Goal: Book appointment/travel/reservation

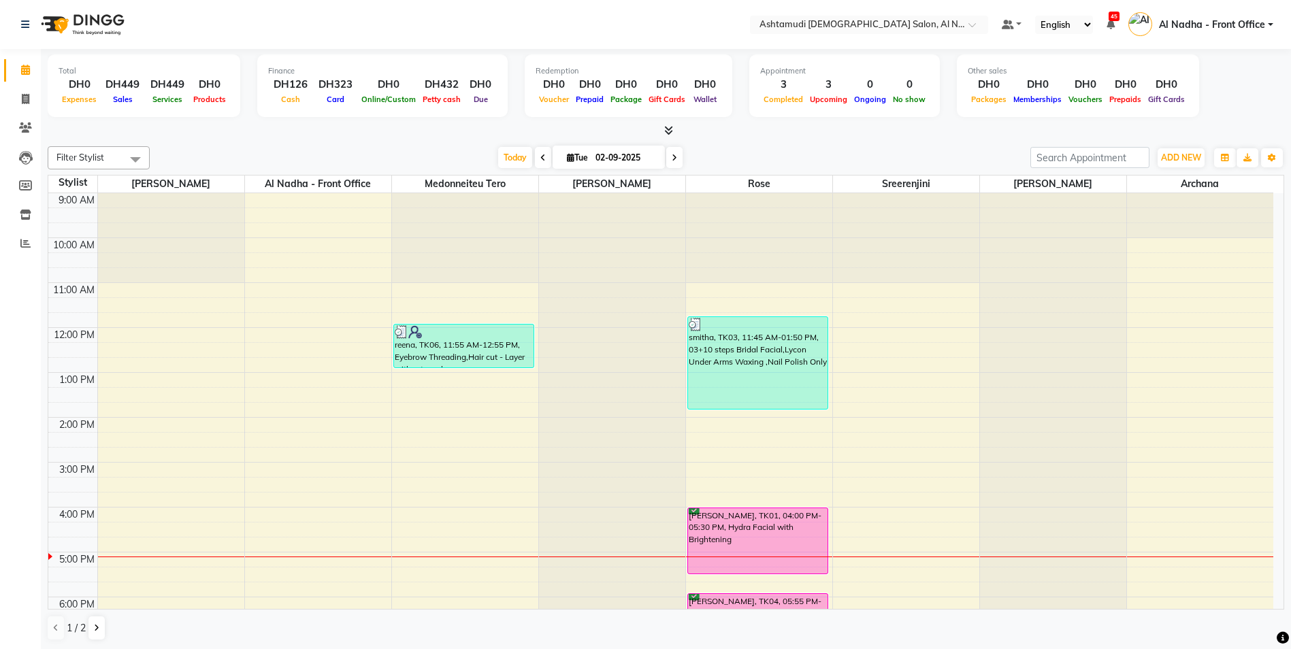
click at [544, 159] on span at bounding box center [543, 157] width 16 height 21
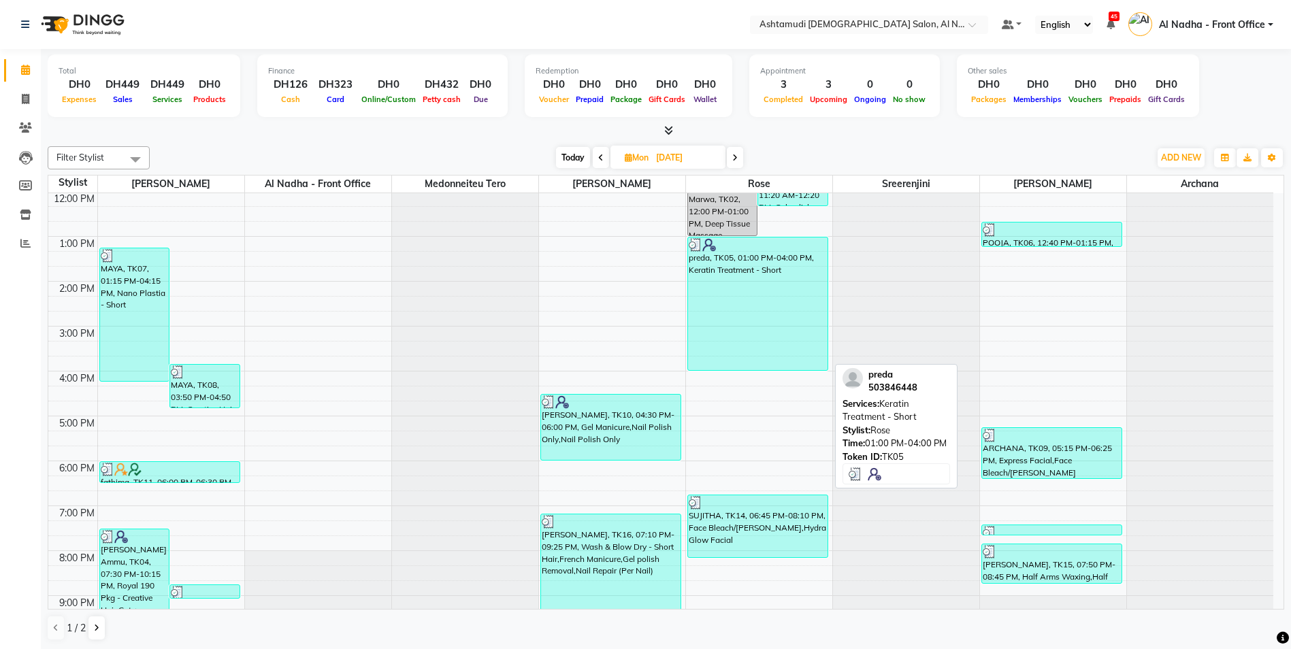
scroll to position [212, 0]
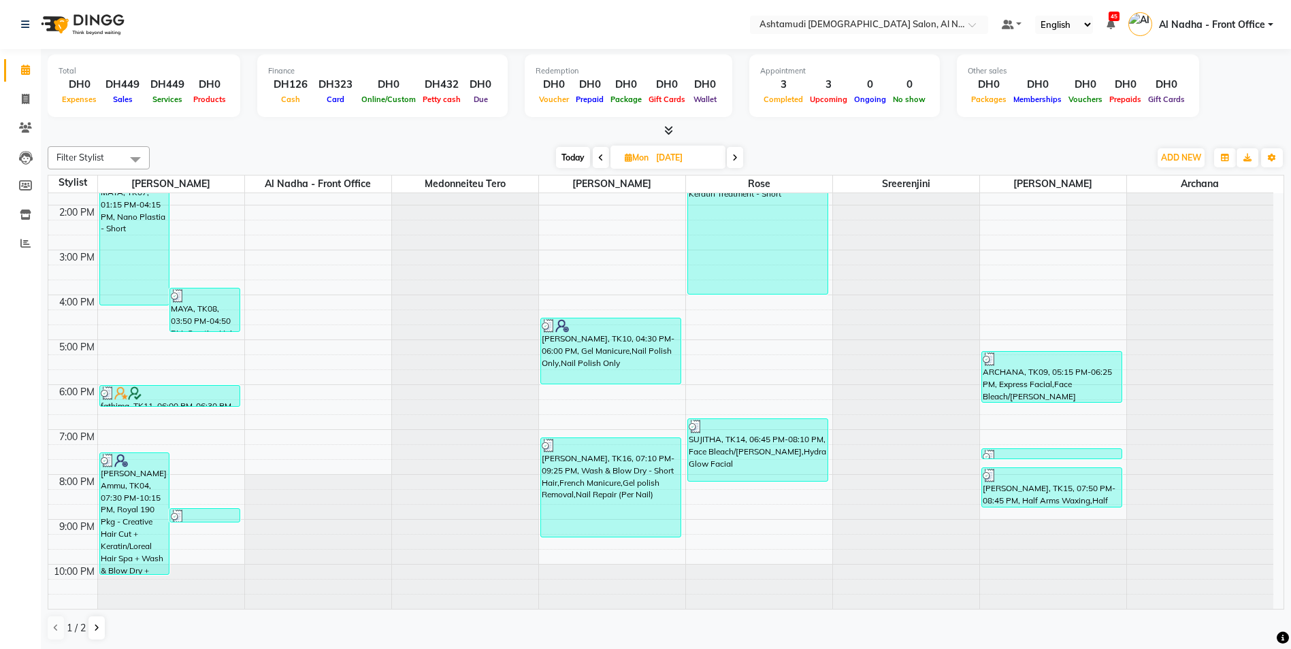
click at [738, 155] on icon at bounding box center [734, 158] width 5 height 8
type input "02-09-2025"
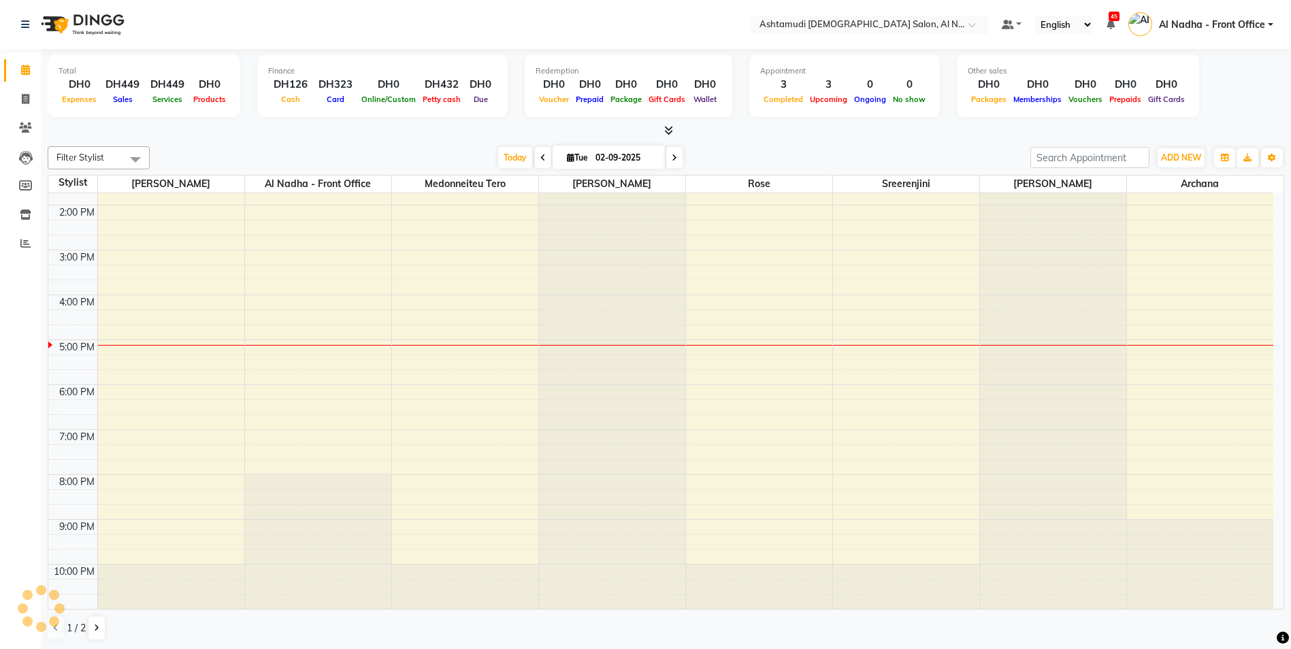
scroll to position [1, 0]
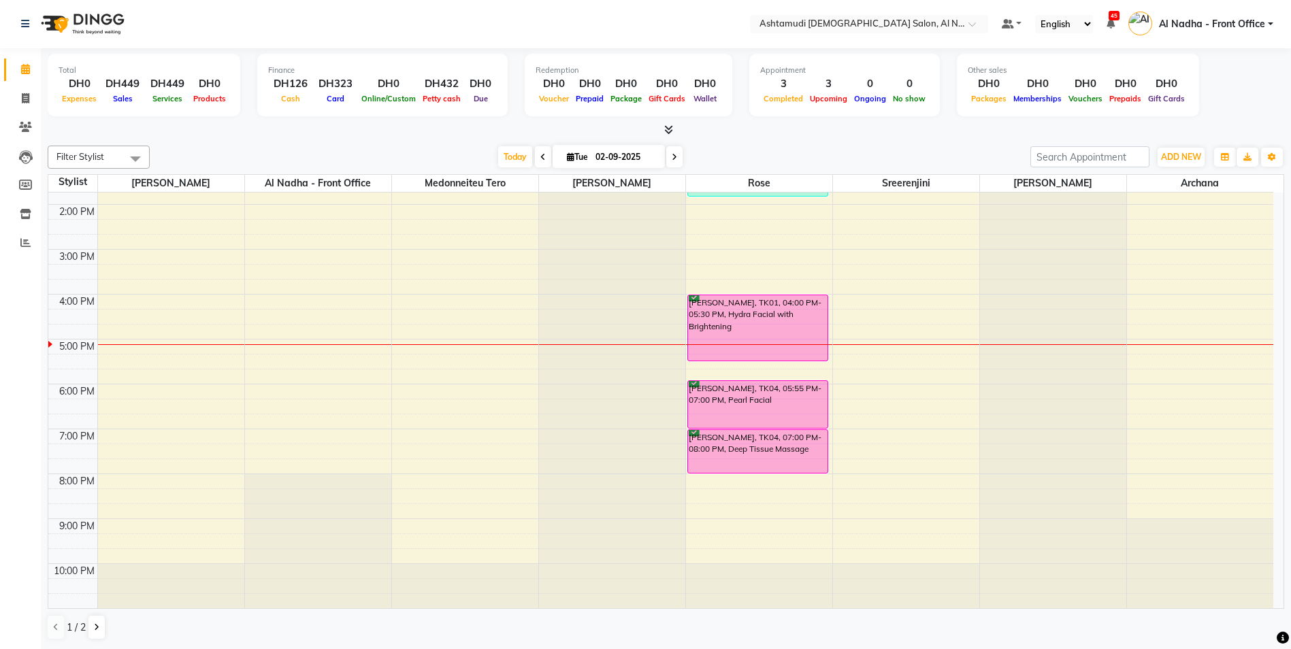
click at [424, 485] on div "9:00 AM 10:00 AM 11:00 AM 12:00 PM 1:00 PM 2:00 PM 3:00 PM 4:00 PM 5:00 PM 6:00…" at bounding box center [660, 294] width 1225 height 628
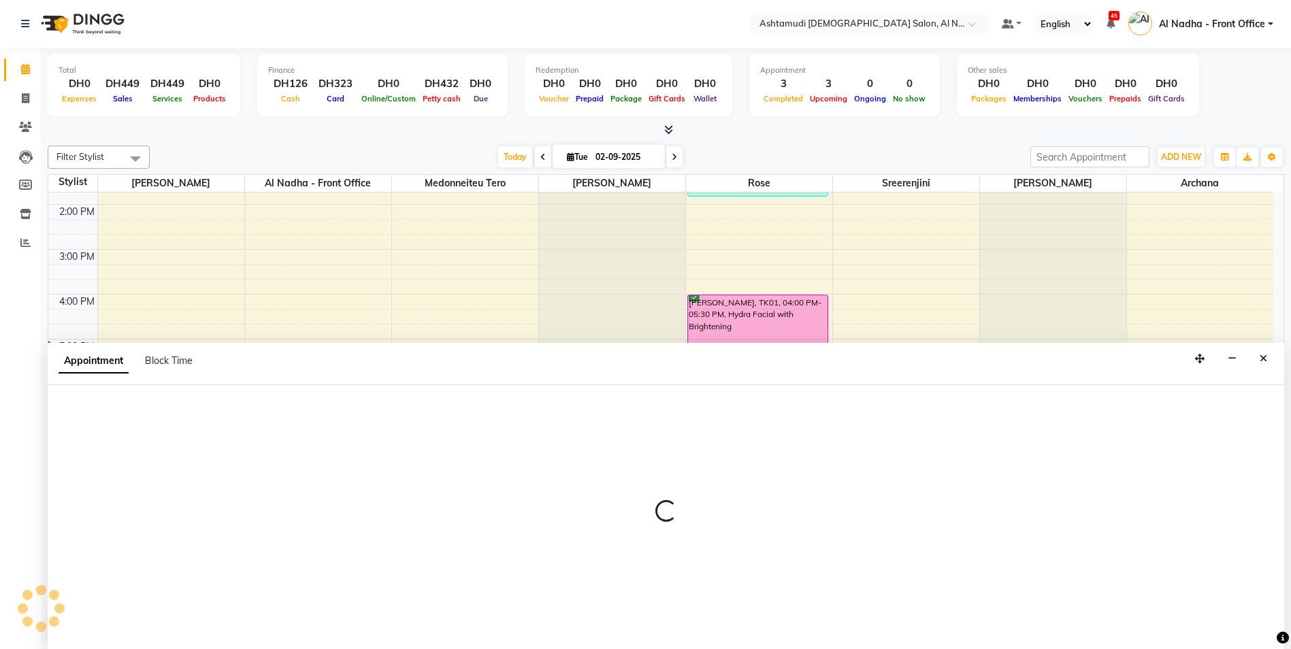
select select "59179"
select select "tentative"
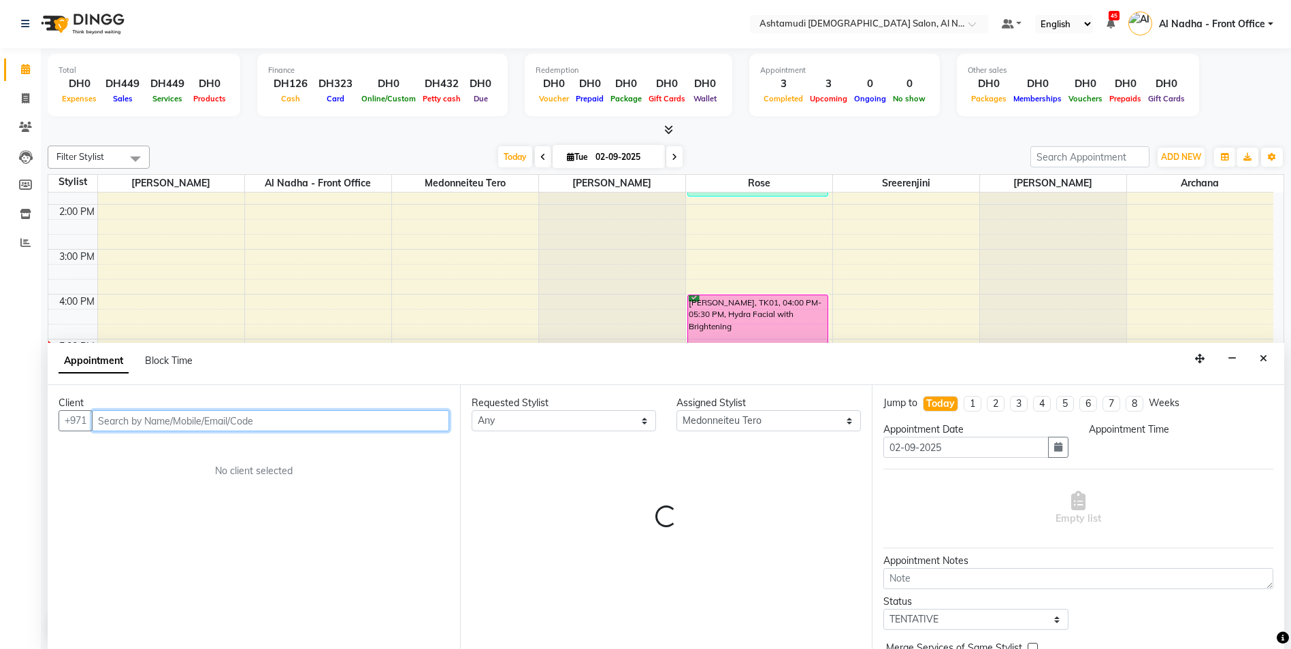
select select "1200"
click at [122, 414] on input "text" at bounding box center [270, 420] width 357 height 21
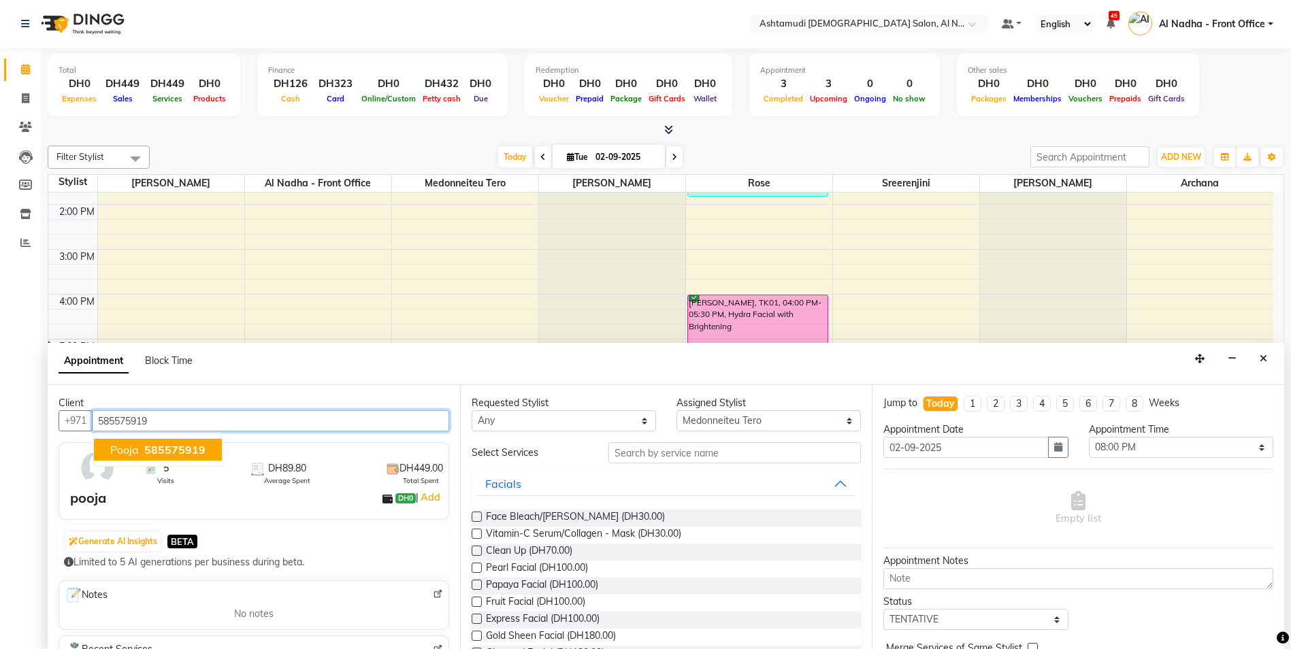
click at [172, 448] on span "585575919" at bounding box center [174, 450] width 61 height 14
type input "585575919"
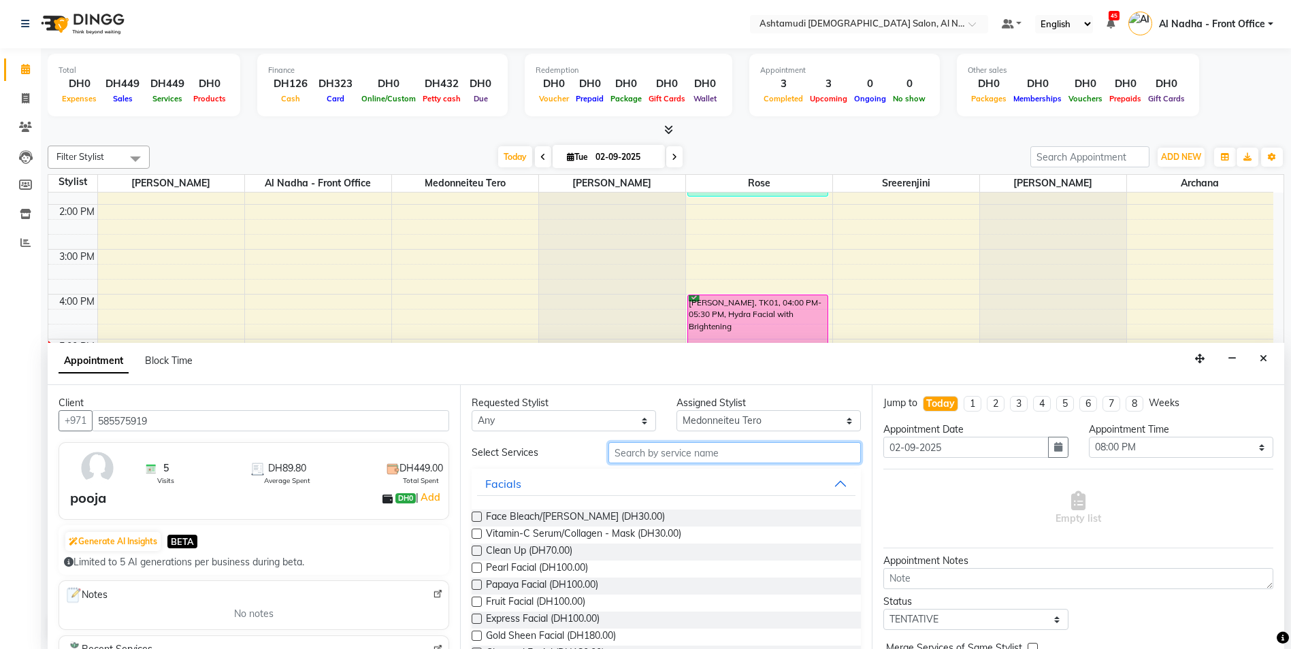
click at [658, 454] on input "text" at bounding box center [734, 452] width 253 height 21
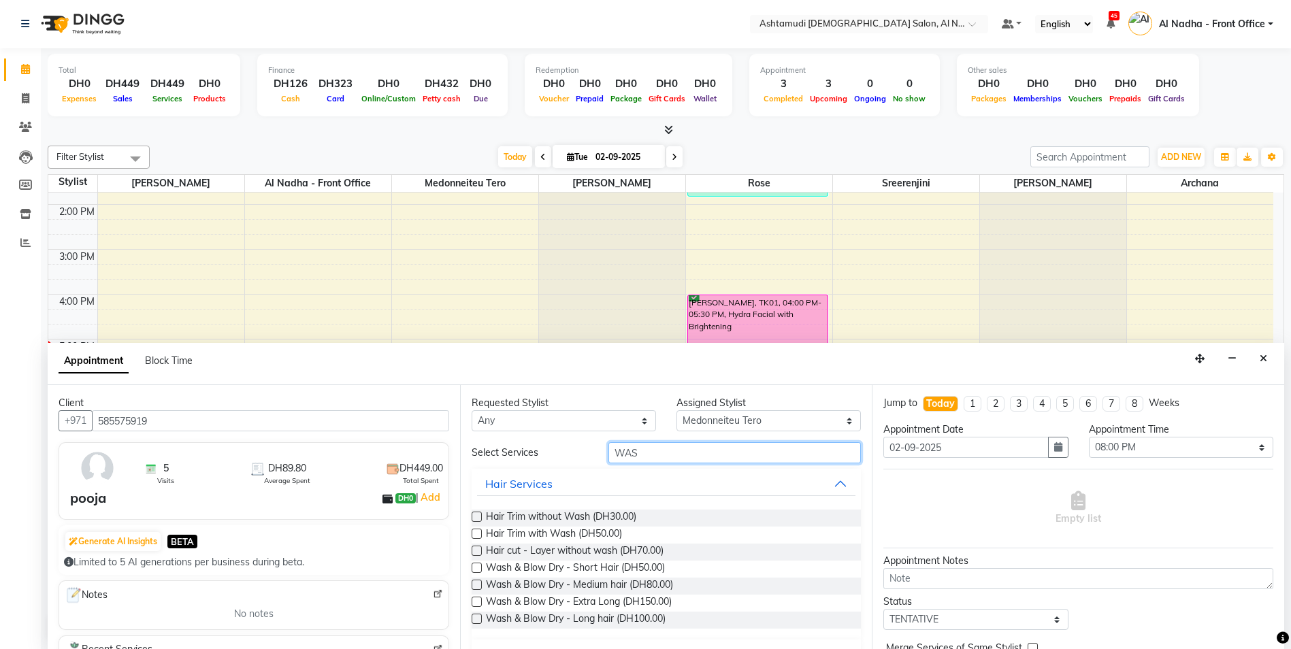
type input "WAS"
click at [476, 621] on label at bounding box center [476, 619] width 10 height 10
click at [476, 621] on input "checkbox" at bounding box center [475, 620] width 9 height 9
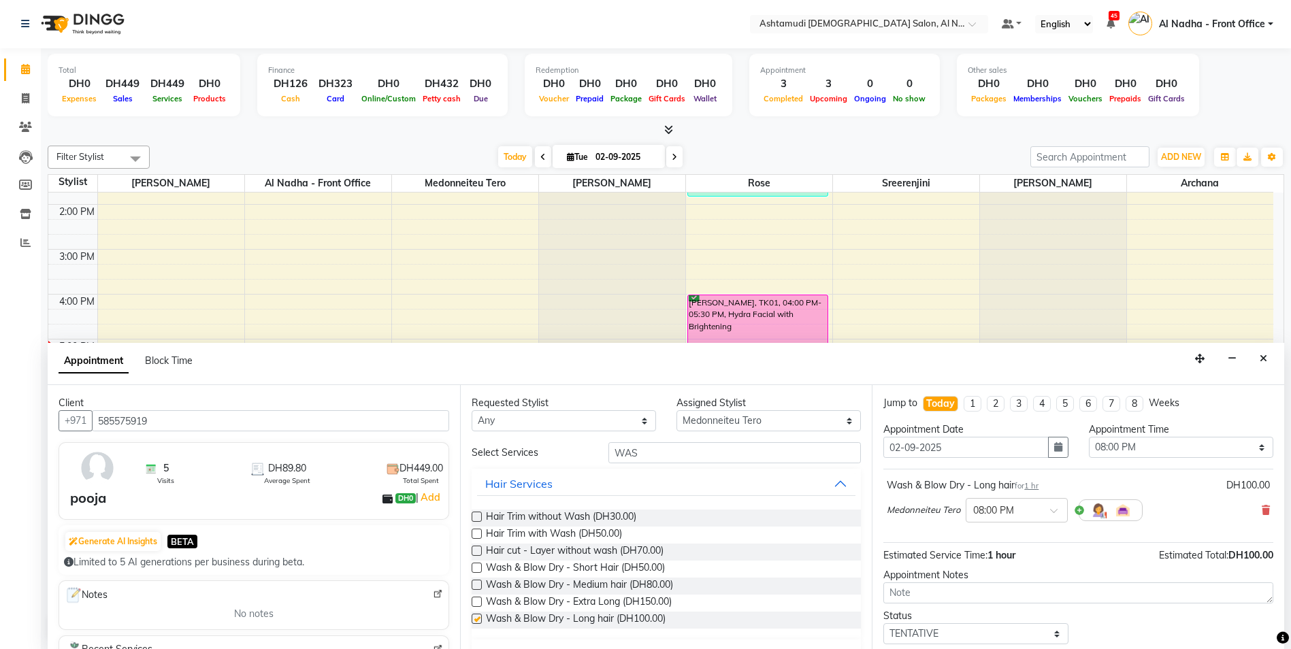
checkbox input "false"
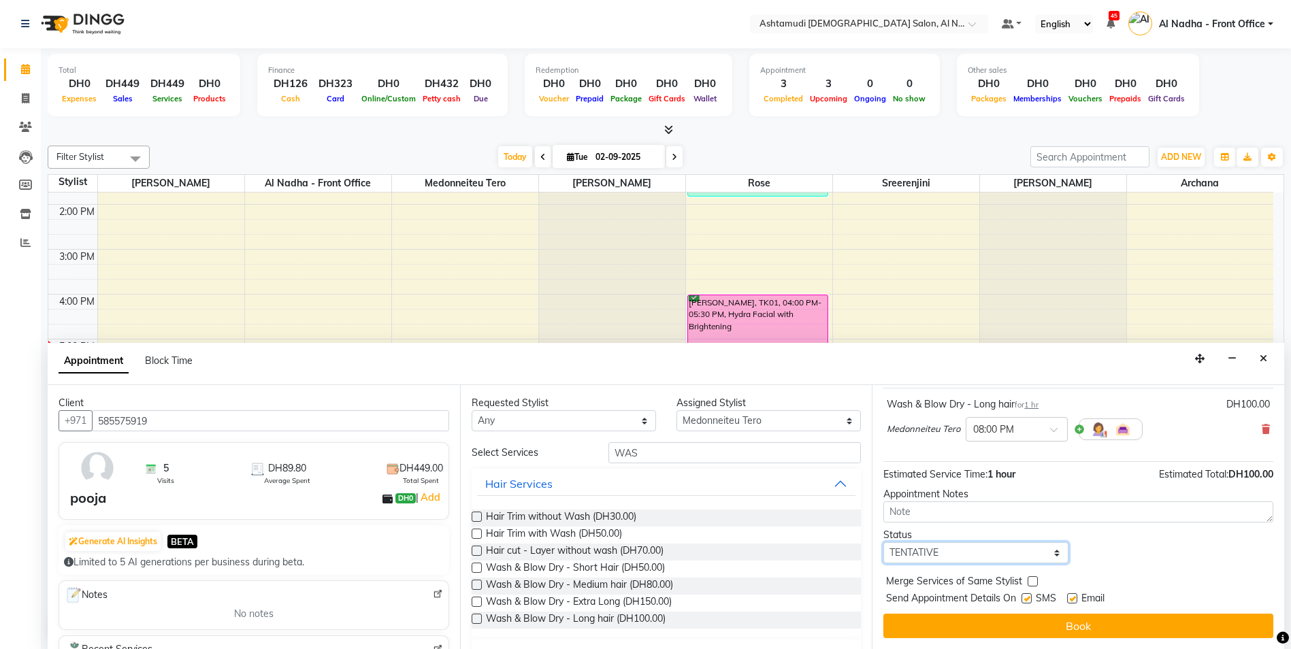
click at [950, 547] on select "Select TENTATIVE CONFIRM CHECK-IN UPCOMING" at bounding box center [975, 552] width 184 height 21
select select "confirm booking"
click at [883, 542] on select "Select TENTATIVE CONFIRM CHECK-IN UPCOMING" at bounding box center [975, 552] width 184 height 21
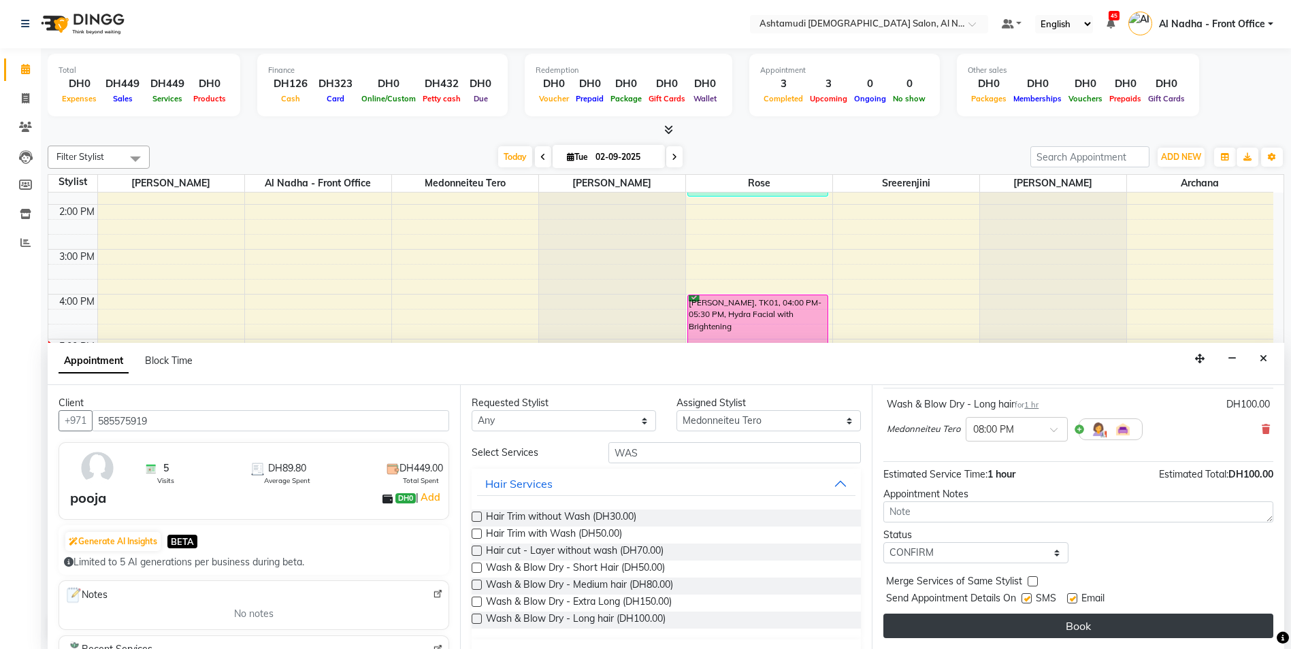
click at [932, 614] on button "Book" at bounding box center [1078, 626] width 390 height 24
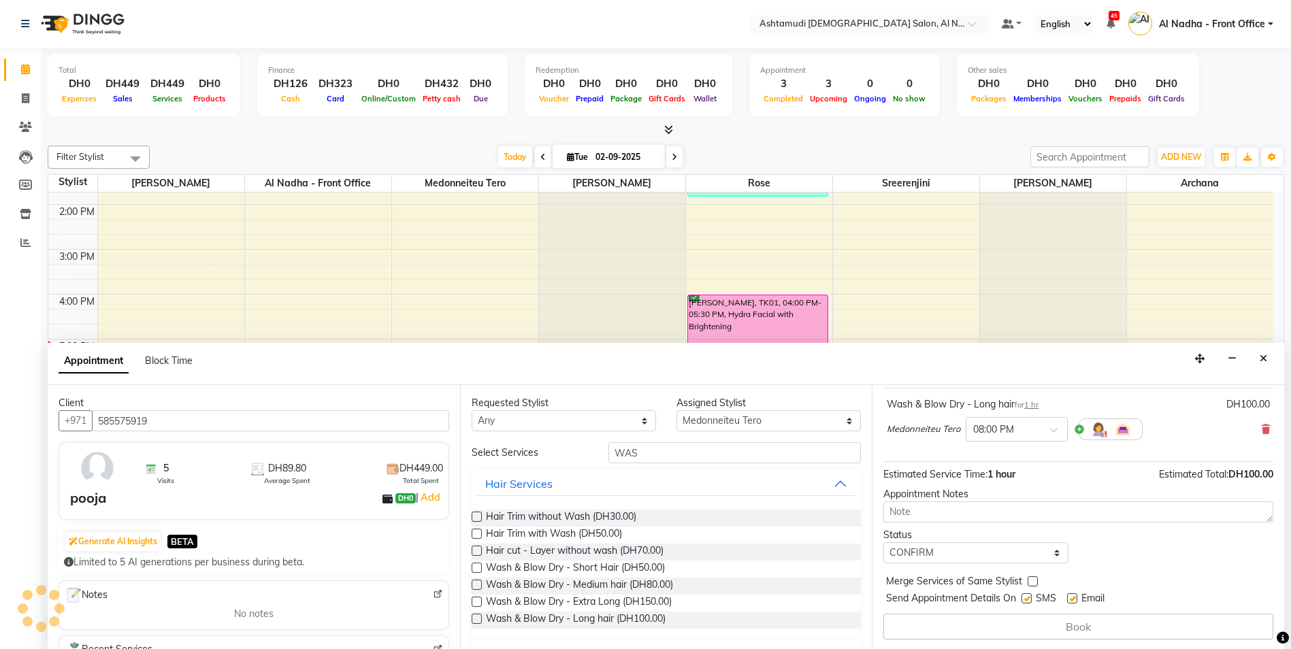
scroll to position [0, 0]
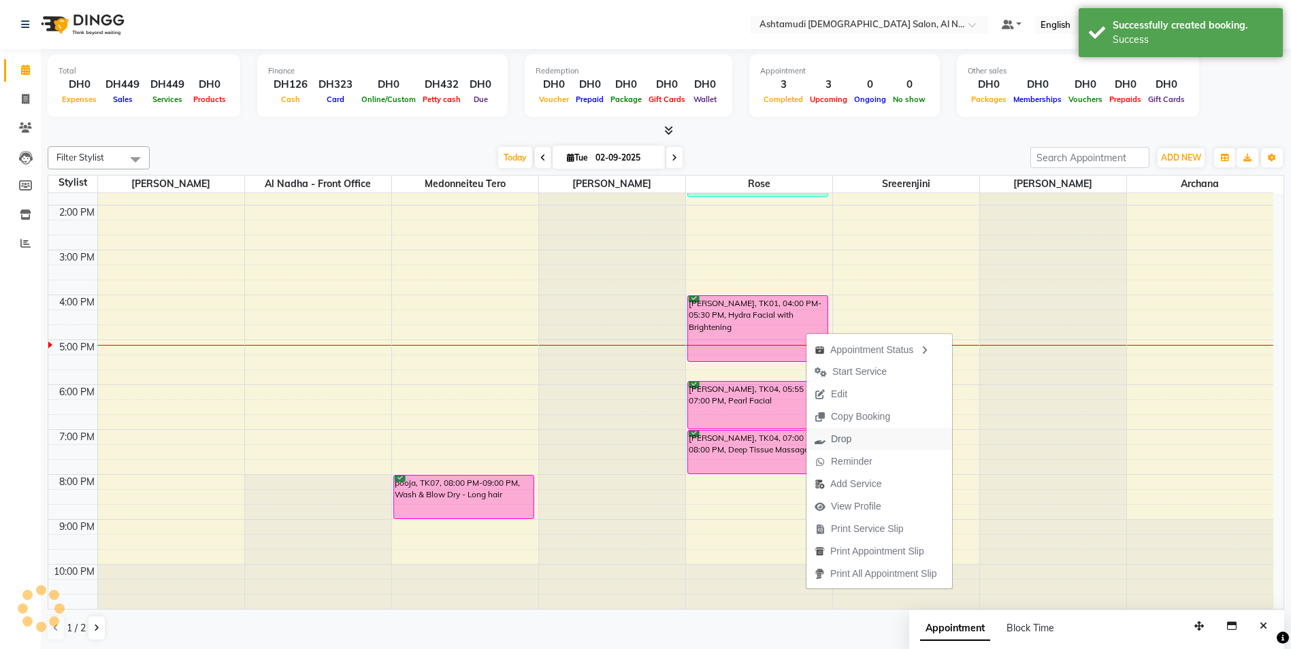
click at [861, 442] on button "Drop" at bounding box center [879, 439] width 146 height 22
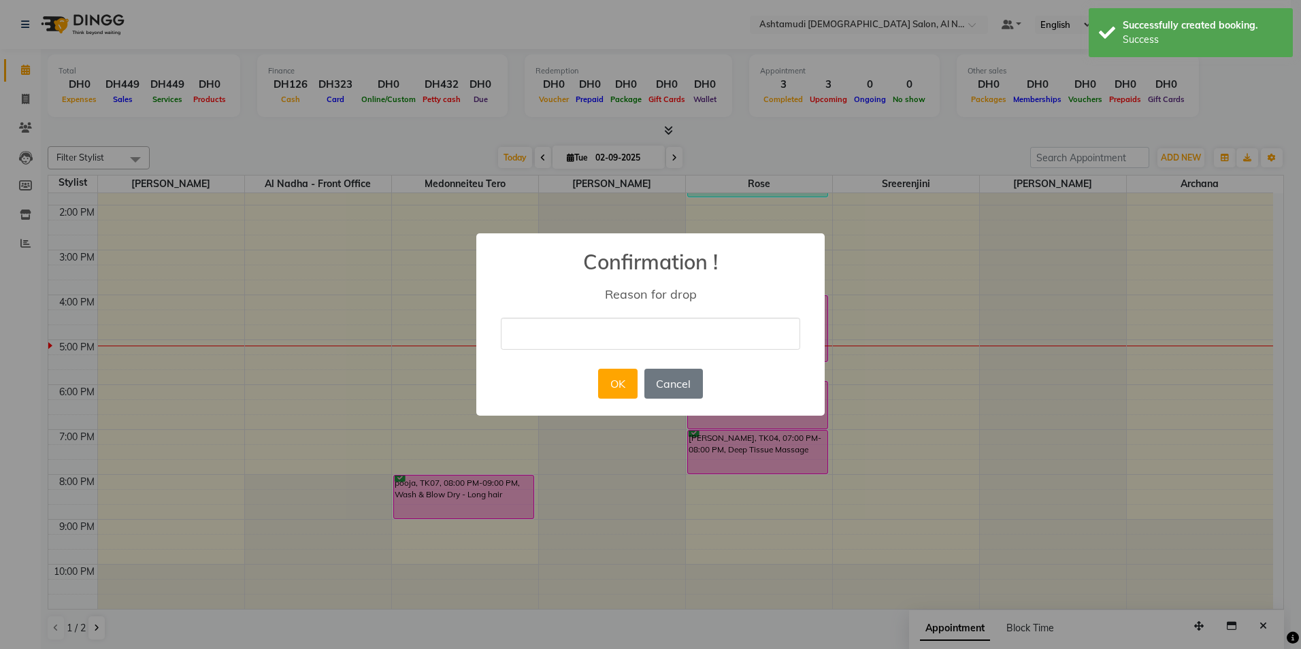
click at [542, 327] on input "text" at bounding box center [650, 334] width 299 height 32
type input "Cancelle by client"
click at [620, 385] on button "OK" at bounding box center [617, 384] width 39 height 30
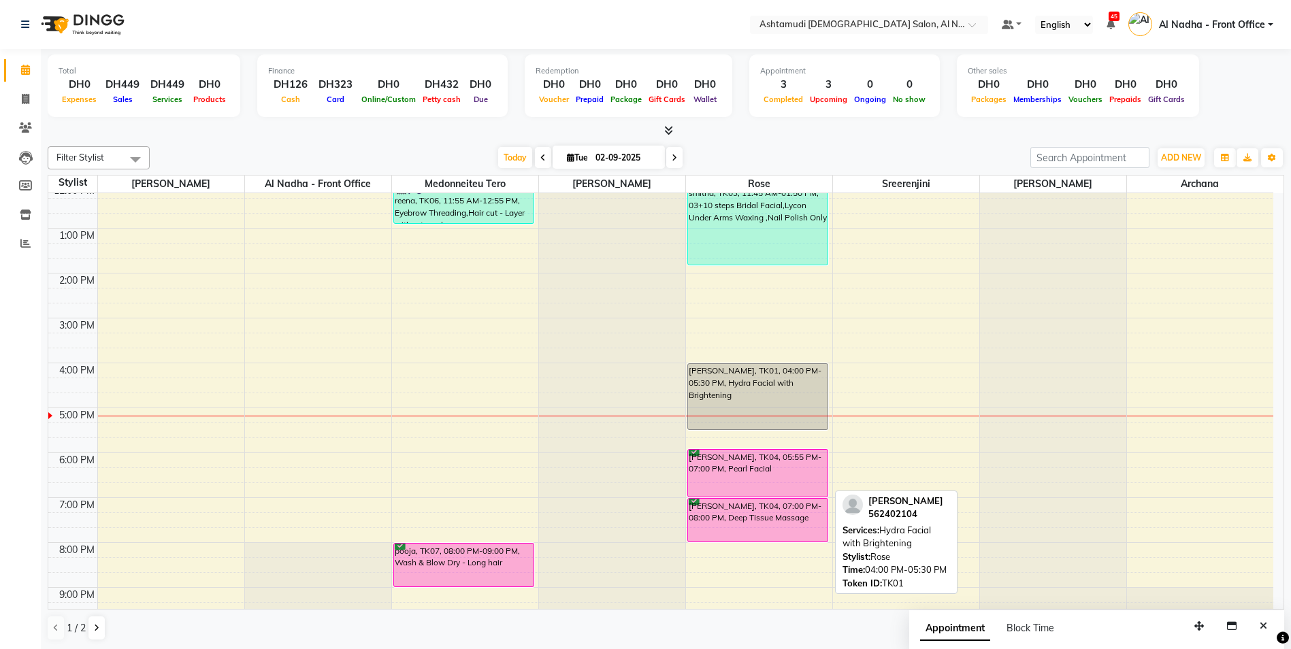
scroll to position [76, 0]
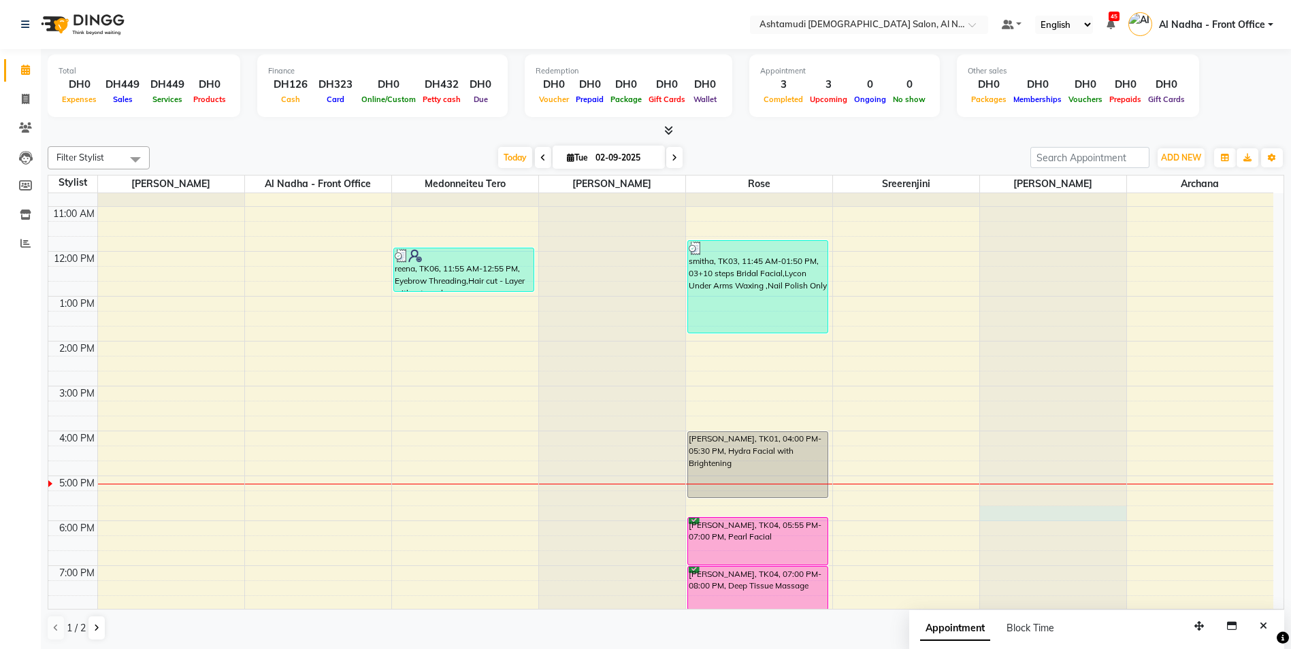
click at [1014, 117] on div at bounding box center [1053, 117] width 146 height 0
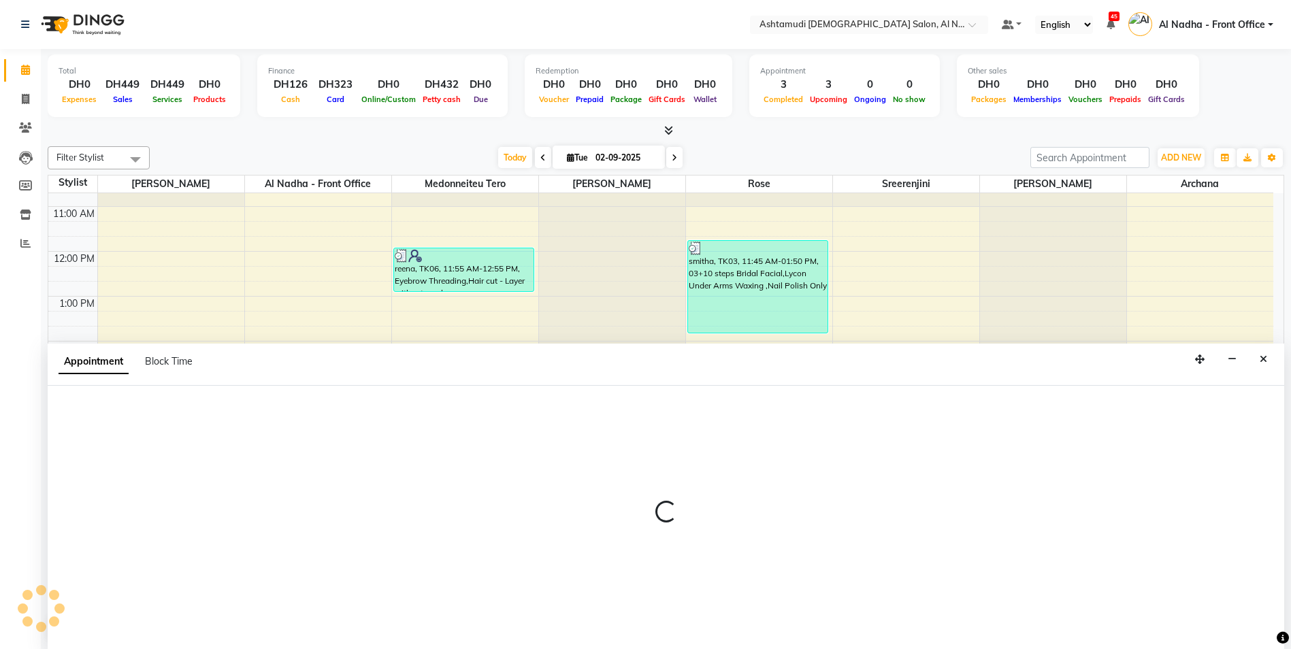
scroll to position [1, 0]
select select "71437"
select select "tentative"
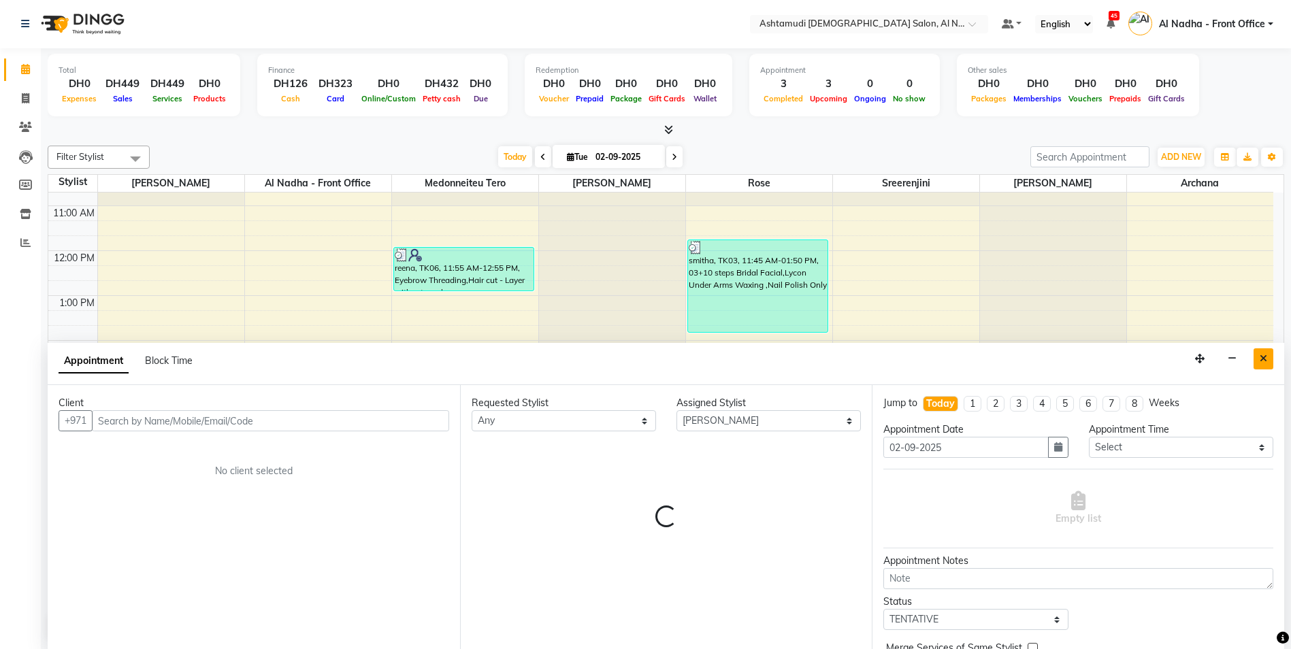
click at [1257, 352] on button "Close" at bounding box center [1263, 358] width 20 height 21
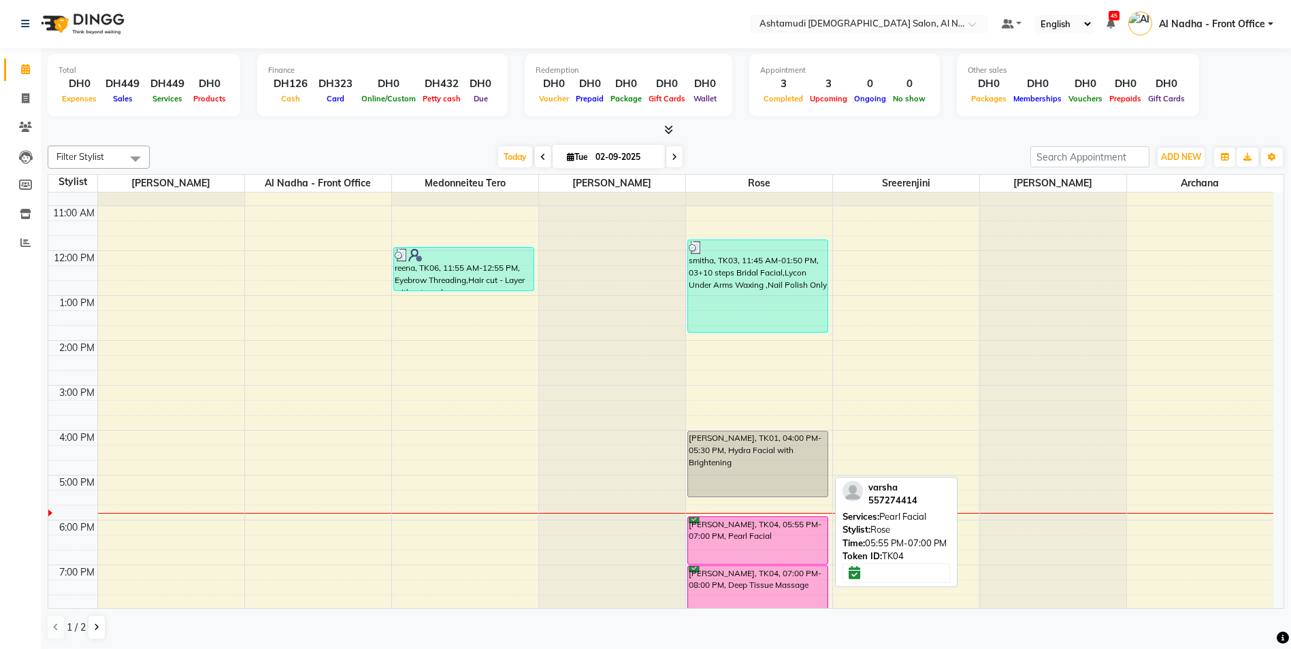
scroll to position [144, 0]
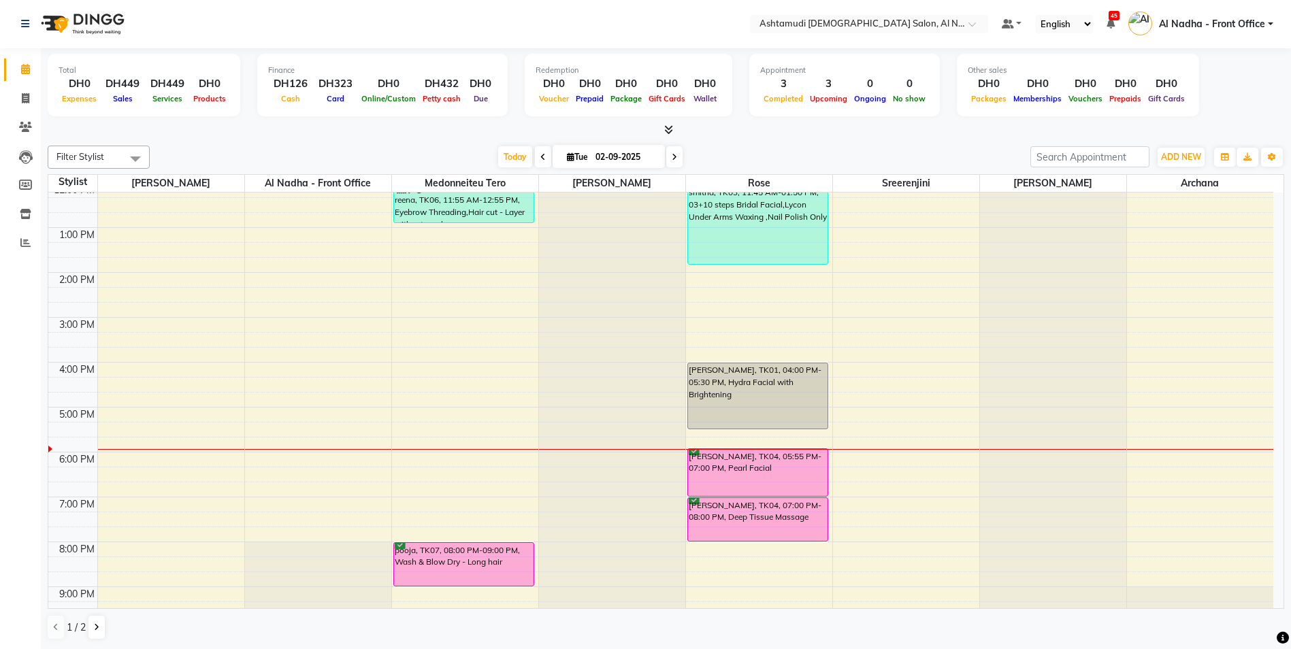
click at [148, 325] on div "9:00 AM 10:00 AM 11:00 AM 12:00 PM 1:00 PM 2:00 PM 3:00 PM 4:00 PM 5:00 PM 6:00…" at bounding box center [660, 362] width 1225 height 628
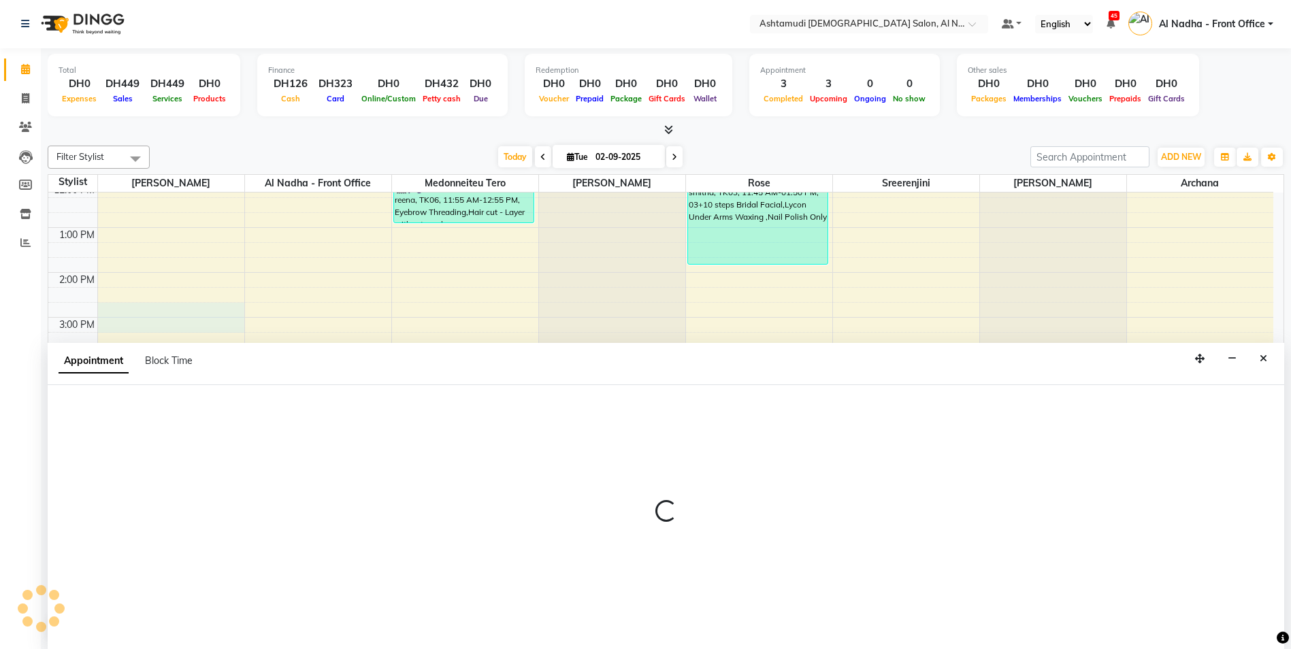
drag, startPoint x: 89, startPoint y: 293, endPoint x: 79, endPoint y: 291, distance: 10.4
select select "59093"
select select "tentative"
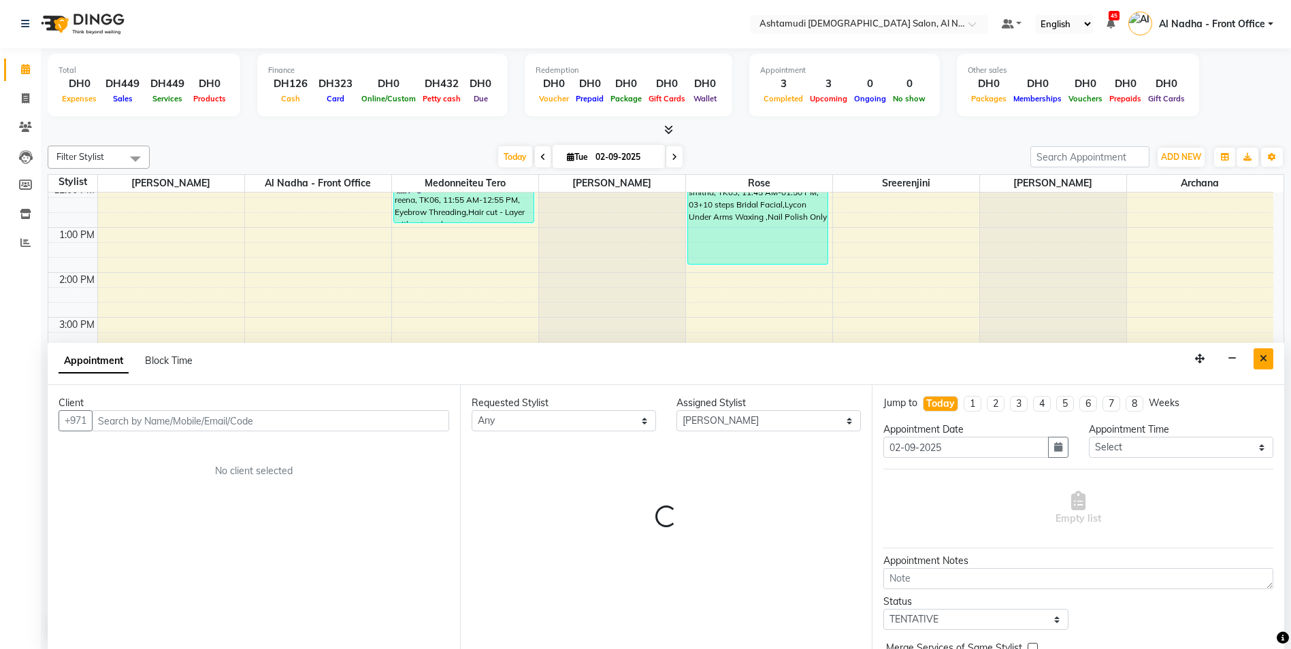
click at [1262, 352] on button "Close" at bounding box center [1263, 358] width 20 height 21
